Goal: Information Seeking & Learning: Learn about a topic

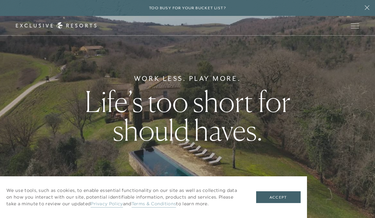
click at [273, 195] on button "Accept" at bounding box center [278, 197] width 44 height 12
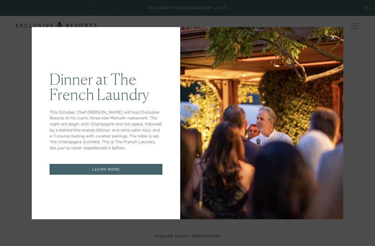
click at [335, 37] on icon at bounding box center [333, 37] width 5 height 5
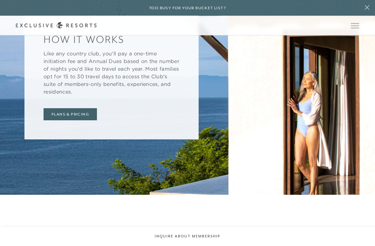
scroll to position [2244, 0]
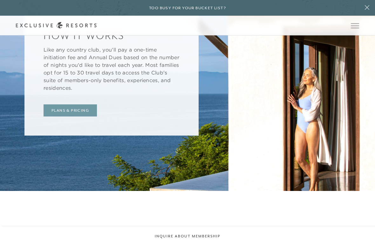
click at [79, 105] on link "Plans & Pricing" at bounding box center [70, 111] width 53 height 12
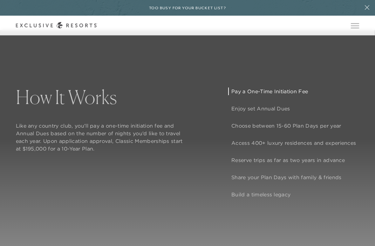
scroll to position [448, 0]
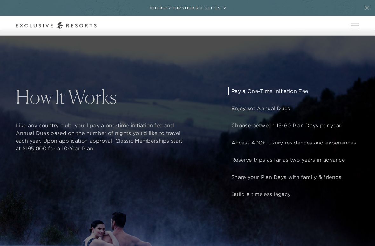
click at [275, 106] on p "Enjoy set Annual Dues" at bounding box center [293, 108] width 125 height 8
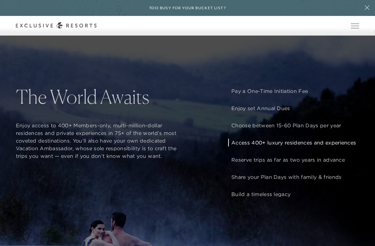
click at [305, 144] on p "Access 400+ luxury residences and experiences" at bounding box center [293, 142] width 125 height 8
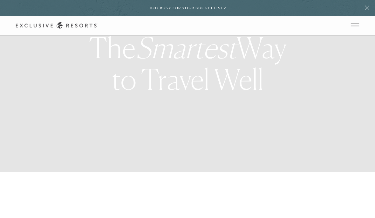
scroll to position [45, 0]
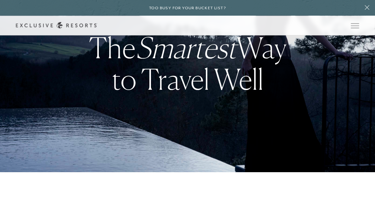
click at [356, 26] on span "Open navigation" at bounding box center [355, 26] width 8 height 4
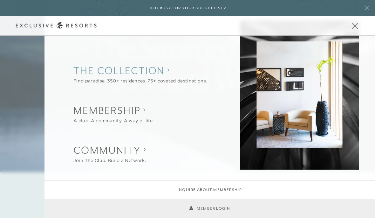
click at [148, 74] on collection "The Collection" at bounding box center [139, 71] width 133 height 14
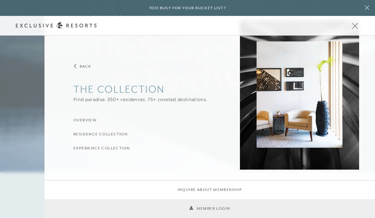
click at [146, 89] on collection "The Collection" at bounding box center [139, 89] width 133 height 14
click at [77, 67] on button "Back" at bounding box center [82, 66] width 18 height 6
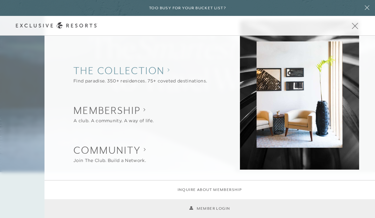
click at [123, 73] on collection "The Collection" at bounding box center [139, 71] width 133 height 14
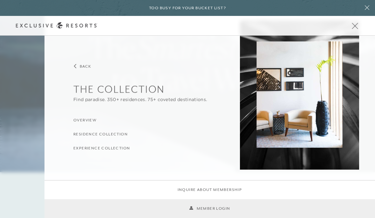
click at [113, 134] on h3 "Residence Collection" at bounding box center [100, 134] width 54 height 6
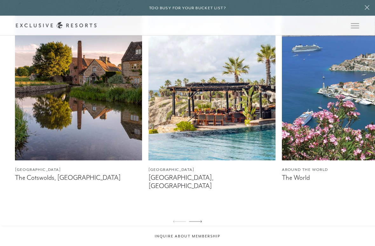
scroll to position [388, 0]
click at [212, 146] on img at bounding box center [211, 80] width 127 height 159
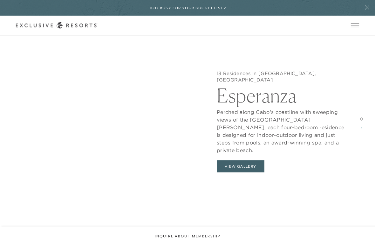
scroll to position [579, 0]
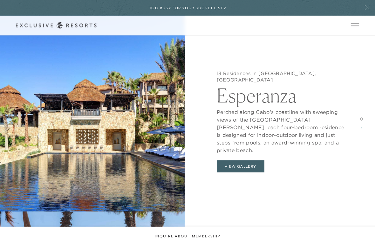
click at [239, 160] on button "View Gallery" at bounding box center [241, 166] width 48 height 12
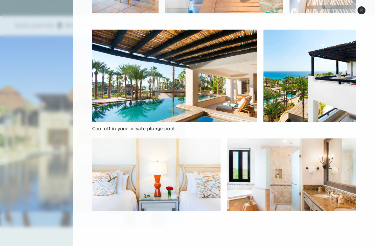
scroll to position [755, 0]
click at [363, 11] on button "Close quickview" at bounding box center [361, 10] width 8 height 8
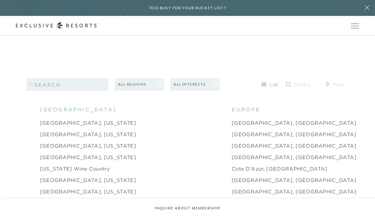
scroll to position [388, 0]
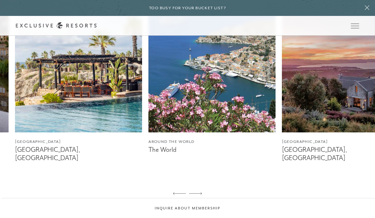
click at [215, 117] on img at bounding box center [211, 52] width 127 height 159
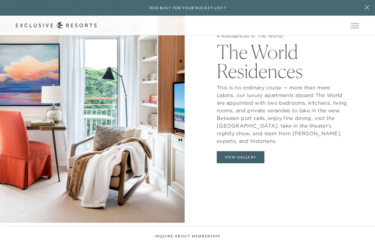
scroll to position [604, 0]
click at [240, 151] on button "View Gallery" at bounding box center [241, 157] width 48 height 12
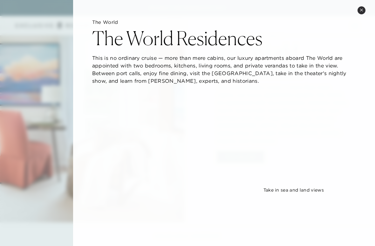
scroll to position [0, 0]
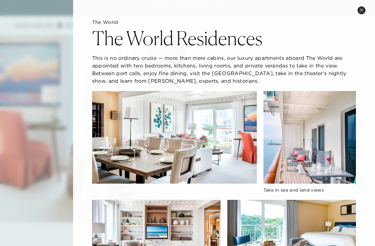
click at [363, 10] on icon at bounding box center [361, 9] width 3 height 3
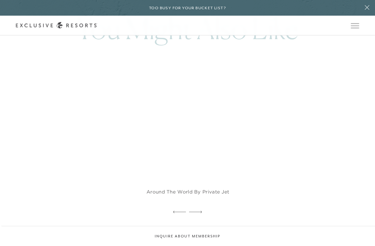
scroll to position [1152, 0]
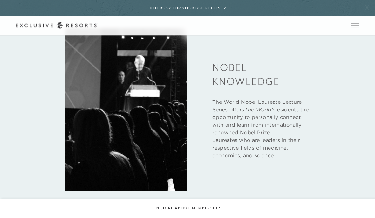
scroll to position [388, 0]
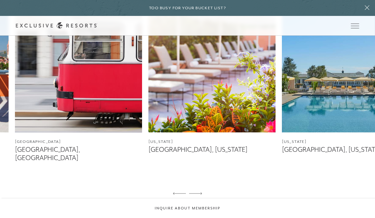
click at [213, 97] on img at bounding box center [211, 52] width 127 height 159
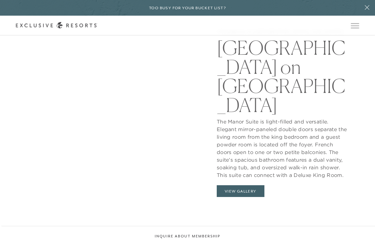
scroll to position [552, 0]
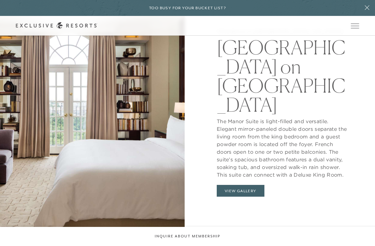
click at [240, 185] on button "View Gallery" at bounding box center [241, 191] width 48 height 12
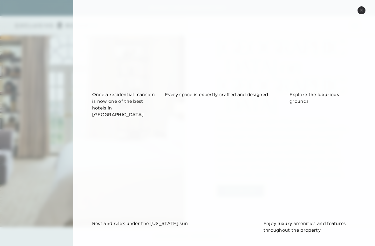
scroll to position [350, 0]
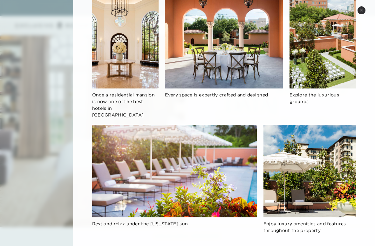
click at [362, 10] on icon at bounding box center [361, 9] width 3 height 3
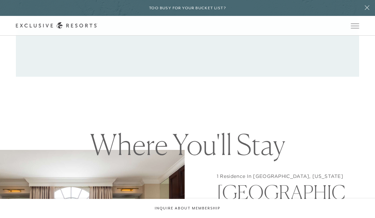
scroll to position [388, 0]
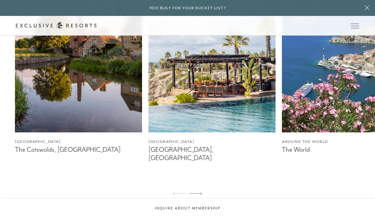
click at [93, 90] on img at bounding box center [78, 52] width 127 height 159
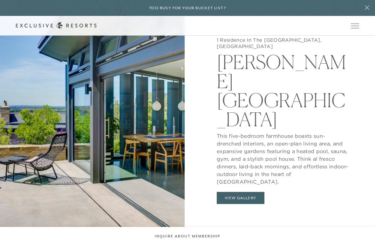
scroll to position [570, 0]
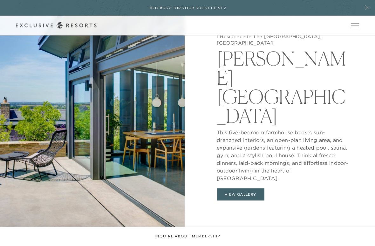
click at [241, 188] on button "View Gallery" at bounding box center [241, 194] width 48 height 12
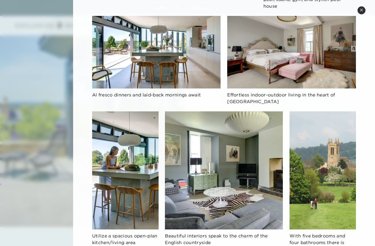
scroll to position [579, 0]
click at [364, 11] on button "Close quickview" at bounding box center [361, 10] width 8 height 8
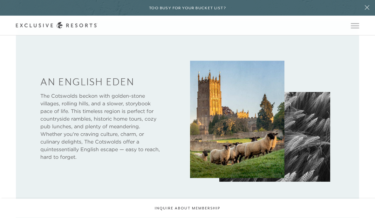
scroll to position [388, 0]
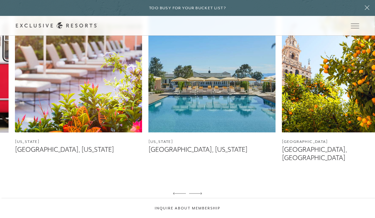
click at [228, 109] on img at bounding box center [211, 52] width 127 height 159
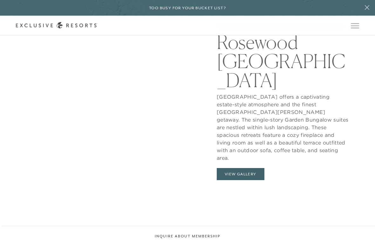
scroll to position [601, 0]
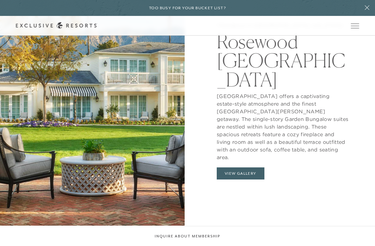
click at [238, 167] on button "View Gallery" at bounding box center [241, 173] width 48 height 12
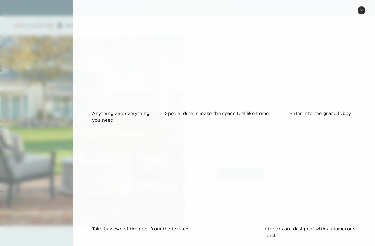
scroll to position [331, 0]
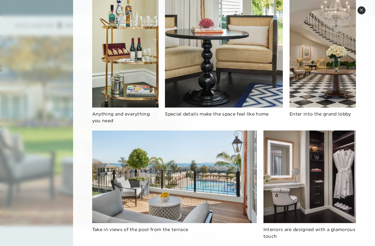
click at [364, 12] on button "Close quickview" at bounding box center [361, 10] width 8 height 8
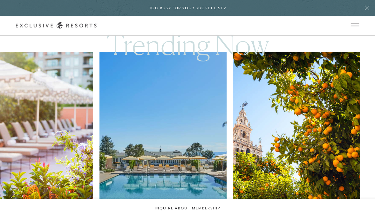
scroll to position [309, 0]
